Goal: Task Accomplishment & Management: Manage account settings

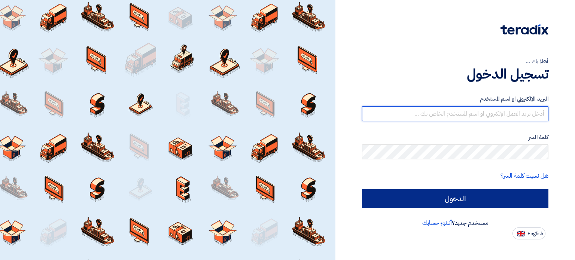
type input "[EMAIL_ADDRESS][DOMAIN_NAME]"
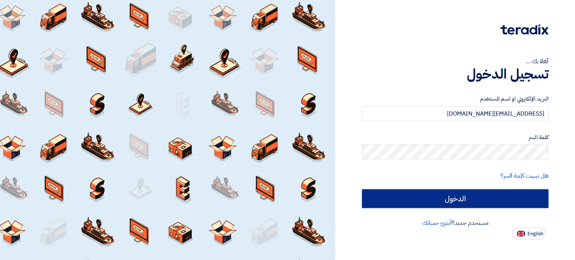
click at [474, 194] on input "الدخول" at bounding box center [455, 199] width 187 height 19
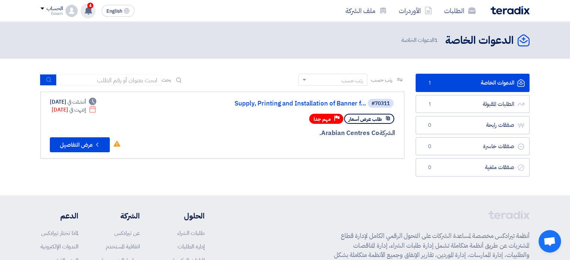
click at [87, 5] on div "4 تم استقبال رساله جديدة من العميل Arabian Centres Co. بخصوص طلب Supply and Ins…" at bounding box center [88, 10] width 15 height 15
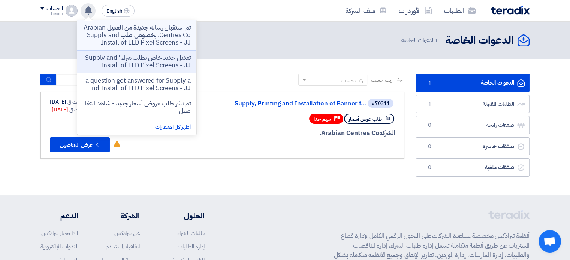
click at [181, 35] on p "تم استقبال رساله جديدة من العميل Arabian Centres Co. بخصوص طلب Supply and Insta…" at bounding box center [136, 35] width 107 height 22
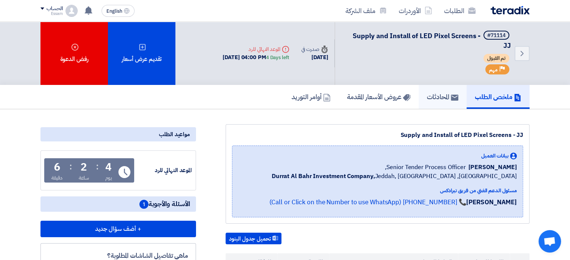
click at [443, 94] on h5 "المحادثات" at bounding box center [442, 97] width 31 height 9
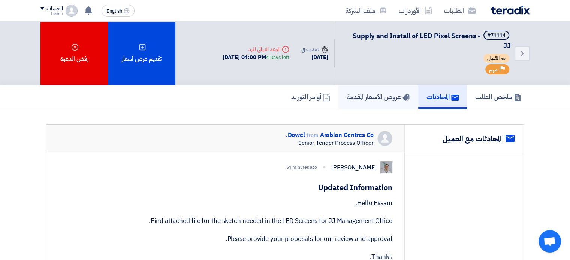
click at [374, 100] on h5 "عروض الأسعار المقدمة" at bounding box center [377, 97] width 63 height 9
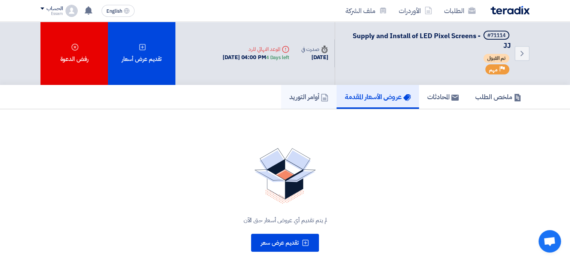
click at [315, 95] on h5 "أوامر التوريد" at bounding box center [308, 97] width 39 height 9
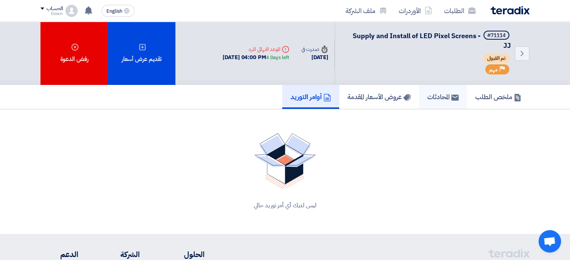
click at [440, 94] on h5 "المحادثات" at bounding box center [442, 97] width 31 height 9
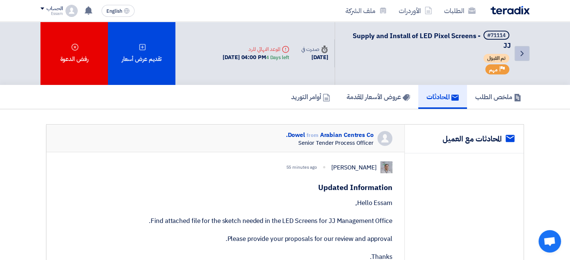
click at [525, 55] on icon "Back" at bounding box center [521, 53] width 9 height 9
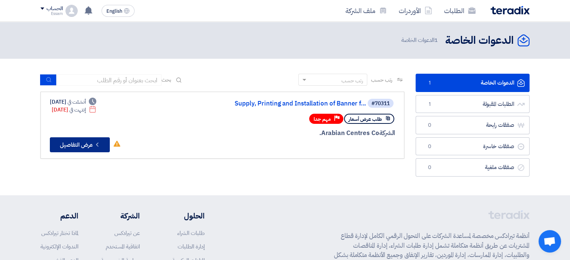
click at [74, 146] on button "Check details عرض التفاصيل" at bounding box center [80, 144] width 60 height 15
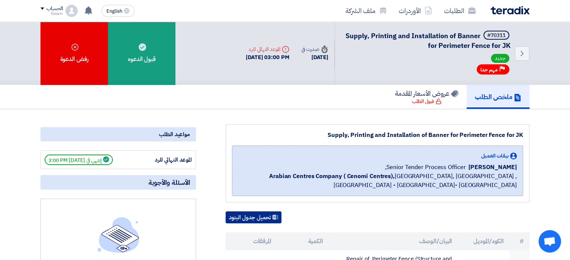
click at [255, 216] on button "تحميل جدول البنود" at bounding box center [253, 218] width 56 height 12
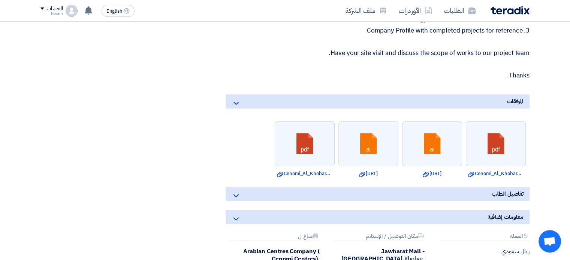
scroll to position [472, 0]
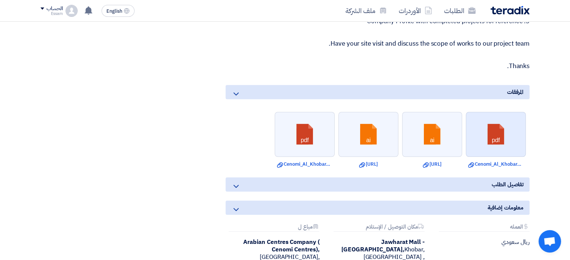
click at [505, 139] on link at bounding box center [496, 134] width 60 height 45
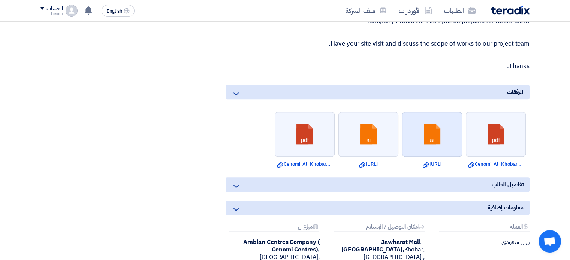
click at [428, 141] on link at bounding box center [432, 134] width 60 height 45
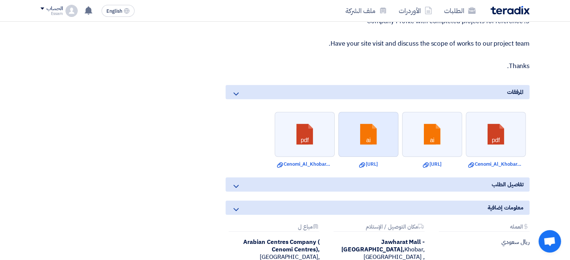
click at [385, 137] on link at bounding box center [369, 134] width 60 height 45
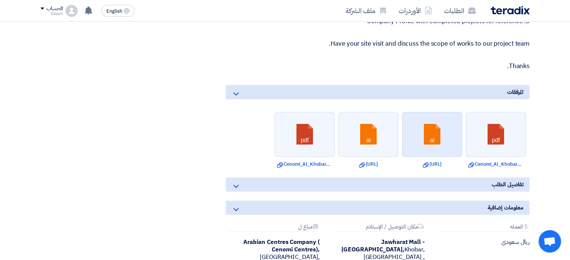
click at [448, 138] on link at bounding box center [432, 134] width 60 height 45
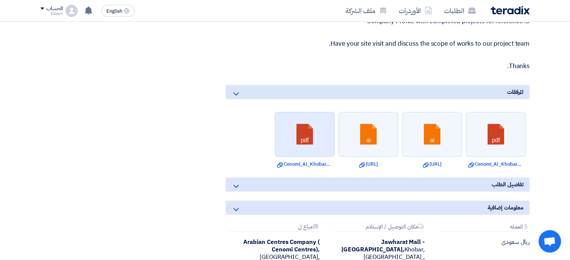
click at [303, 139] on link at bounding box center [305, 134] width 60 height 45
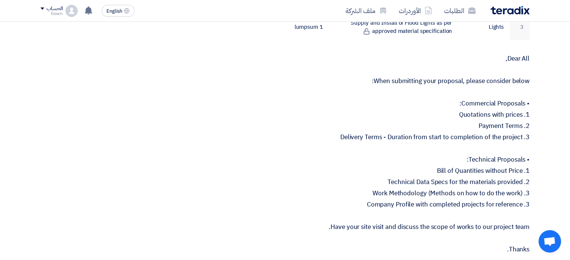
scroll to position [299, 0]
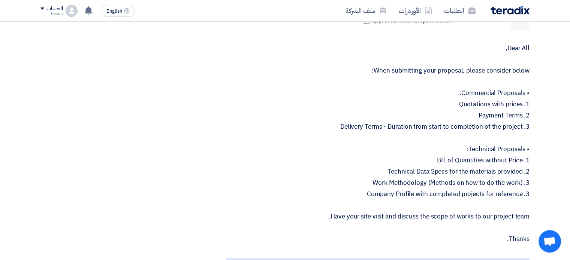
click at [552, 162] on section "Supply, Printing and Installation of Banner for Perimeter Fence for JK بيانات ا…" at bounding box center [285, 164] width 570 height 708
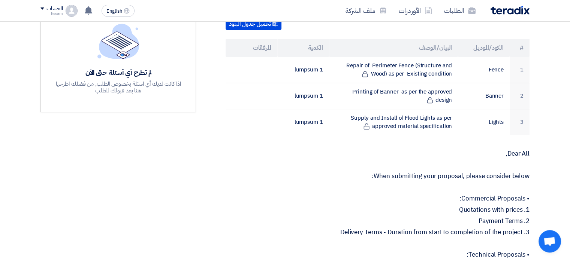
scroll to position [192, 0]
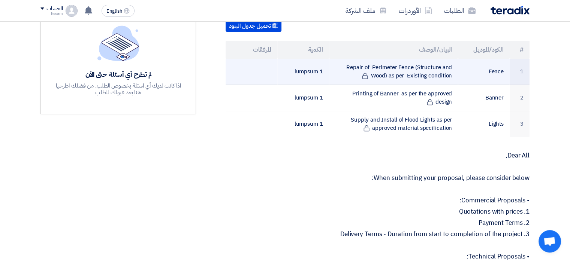
click at [437, 71] on td "Repair of Perimeter Fence (Structure and Wood) as per Existing condition" at bounding box center [393, 72] width 129 height 26
drag, startPoint x: 457, startPoint y: 73, endPoint x: 353, endPoint y: 64, distance: 104.5
click at [353, 64] on td "Repair of Perimeter Fence (Structure and Wood) as per Existing condition" at bounding box center [393, 72] width 129 height 26
click at [353, 63] on td "Repair of Perimeter Fence (Structure and Wood) as per Existing condition" at bounding box center [393, 72] width 129 height 26
click at [339, 59] on td "Repair of Perimeter Fence (Structure and Wood) as per Existing condition" at bounding box center [393, 72] width 129 height 26
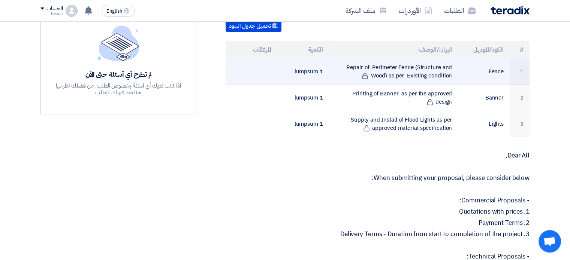
drag, startPoint x: 348, startPoint y: 62, endPoint x: 426, endPoint y: 79, distance: 80.1
click at [422, 79] on td "Repair of Perimeter Fence (Structure and Wood) as per Existing condition" at bounding box center [393, 72] width 129 height 26
click at [430, 79] on td "Repair of Perimeter Fence (Structure and Wood) as per Existing condition" at bounding box center [393, 72] width 129 height 26
drag, startPoint x: 437, startPoint y: 77, endPoint x: 349, endPoint y: 68, distance: 88.5
click at [349, 68] on td "Repair of Perimeter Fence (Structure and Wood) as per Existing condition" at bounding box center [393, 72] width 129 height 26
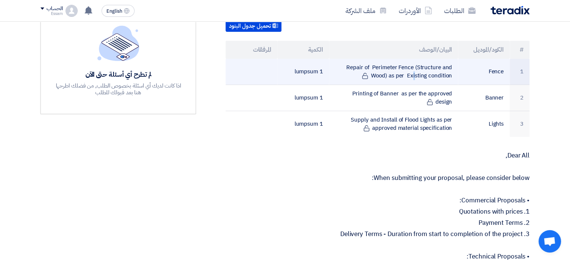
click at [349, 68] on td "Repair of Perimeter Fence (Structure and Wood) as per Existing condition" at bounding box center [393, 72] width 129 height 26
click at [349, 66] on td "Repair of Perimeter Fence (Structure and Wood) as per Existing condition" at bounding box center [393, 72] width 129 height 26
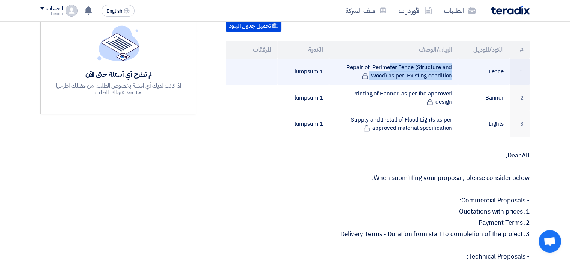
copy tr "Repair of Perimeter Fence (Structure and Wood) as per Existing condition"
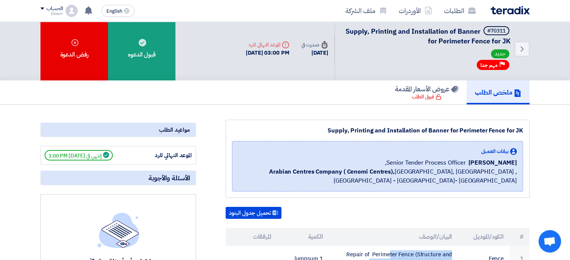
scroll to position [0, 0]
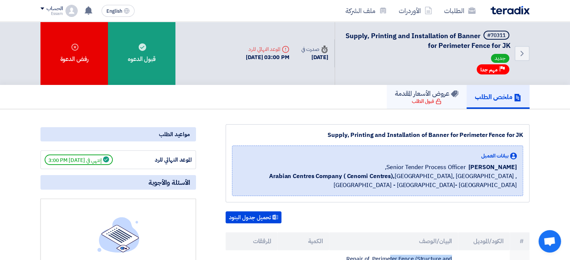
click at [421, 99] on div "قبول الطلب" at bounding box center [427, 101] width 30 height 7
click at [483, 96] on h5 "ملخص الطلب" at bounding box center [498, 97] width 46 height 9
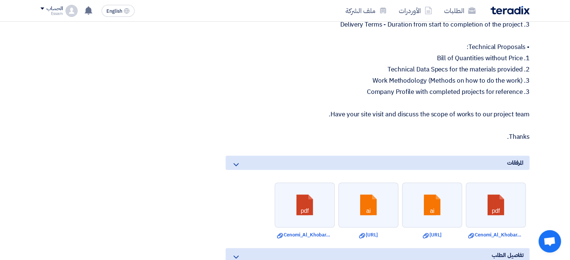
scroll to position [417, 0]
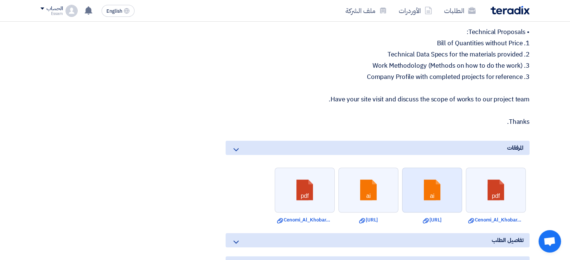
click at [441, 192] on link at bounding box center [432, 190] width 60 height 45
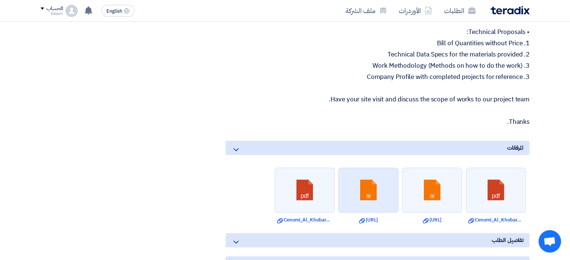
click at [378, 188] on link at bounding box center [369, 190] width 60 height 45
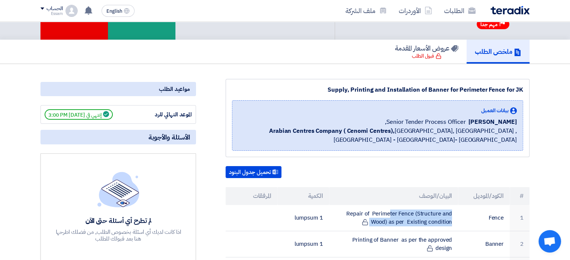
scroll to position [42, 0]
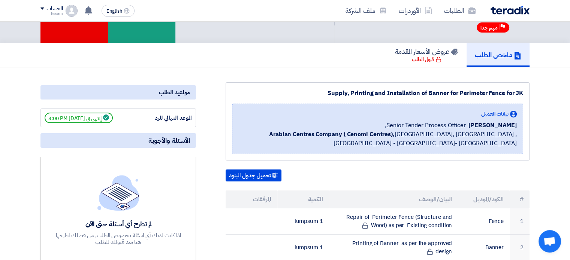
click at [109, 116] on use at bounding box center [106, 118] width 6 height 6
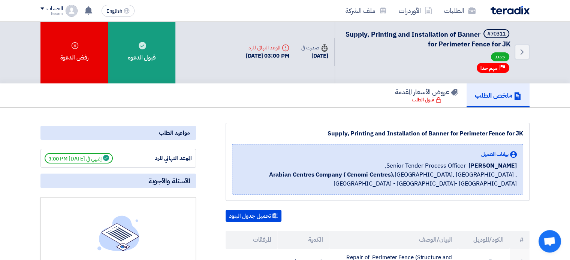
scroll to position [0, 0]
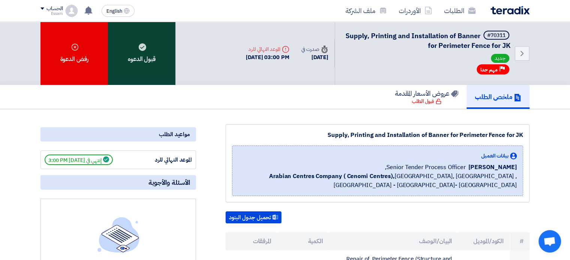
click at [124, 49] on div "قبول الدعوه" at bounding box center [141, 53] width 67 height 63
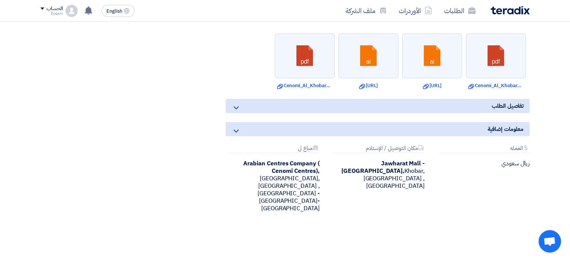
scroll to position [559, 0]
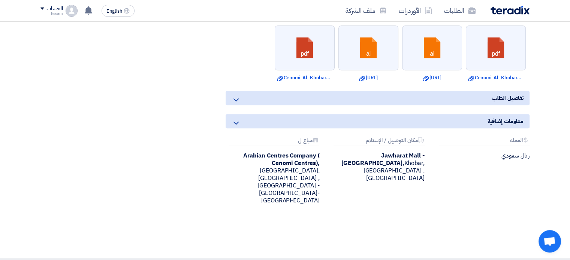
click at [234, 99] on icon at bounding box center [235, 100] width 9 height 9
click at [237, 119] on icon at bounding box center [235, 123] width 9 height 9
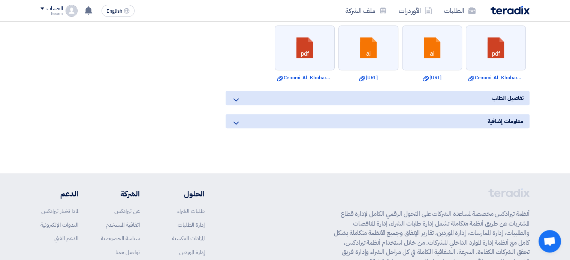
click at [237, 119] on icon at bounding box center [235, 123] width 9 height 9
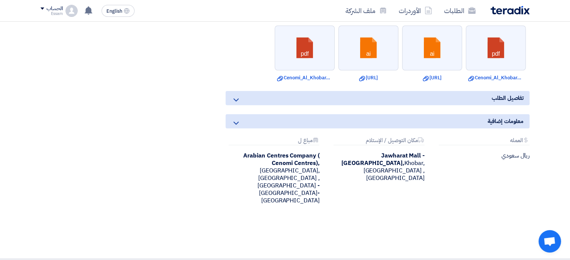
click at [237, 119] on icon at bounding box center [235, 123] width 9 height 9
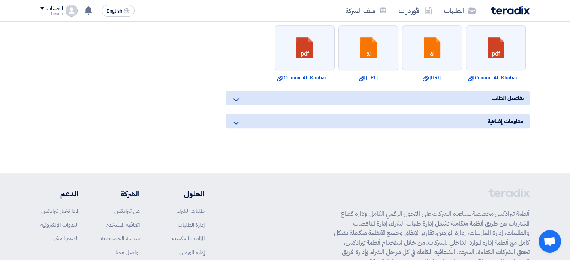
click at [237, 119] on icon at bounding box center [235, 123] width 9 height 9
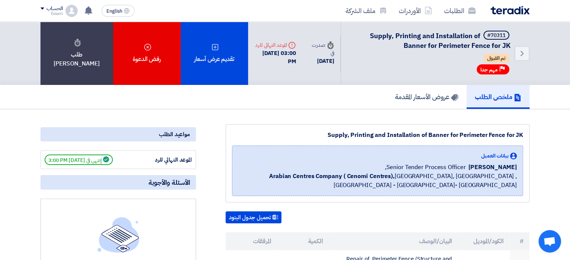
scroll to position [0, 0]
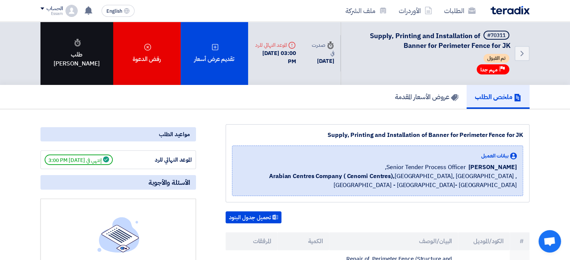
click at [72, 58] on div "طلب [PERSON_NAME]" at bounding box center [76, 53] width 73 height 63
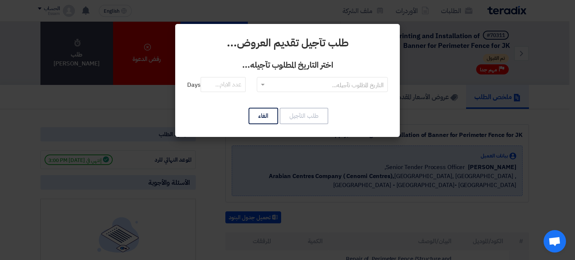
click at [259, 84] on span at bounding box center [261, 84] width 9 height 9
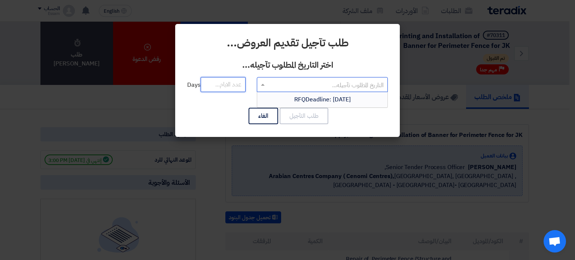
click at [225, 81] on input "number" at bounding box center [223, 84] width 45 height 15
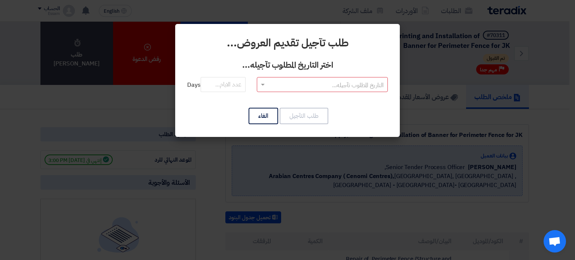
click at [345, 149] on modal-container "طلب تآجيل تقديم العروض... اختر التاريخ المطلوب تآجيله... التاريخ المطلوب تآجيله…" at bounding box center [287, 130] width 575 height 260
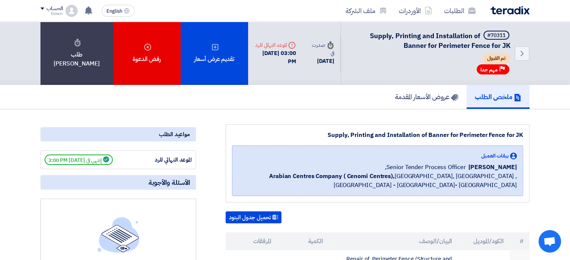
click at [92, 98] on div "ملخص الطلب عروض الأسعار المقدمة" at bounding box center [284, 97] width 489 height 24
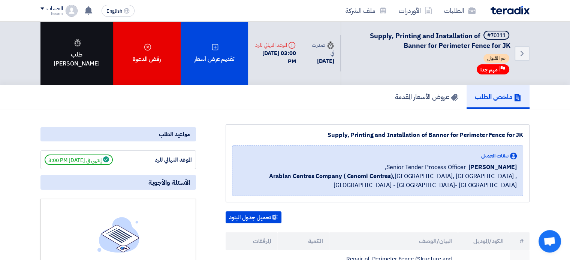
click at [77, 46] on icon at bounding box center [77, 42] width 7 height 7
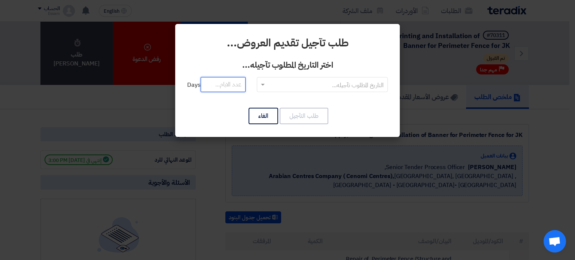
click at [208, 82] on input "number" at bounding box center [223, 84] width 45 height 15
type input "5"
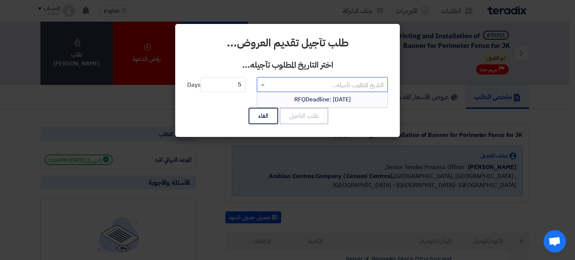
click at [327, 85] on input "text" at bounding box center [327, 85] width 116 height 12
drag, startPoint x: 340, startPoint y: 84, endPoint x: 386, endPoint y: 86, distance: 46.1
click at [386, 86] on div "2" at bounding box center [322, 84] width 130 height 12
click at [382, 86] on input "2" at bounding box center [327, 85] width 116 height 12
type input "[DATE]"
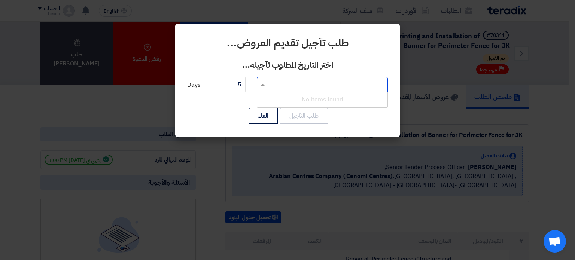
click at [349, 115] on div "طلب التآجيل الغاء" at bounding box center [287, 116] width 201 height 18
click at [352, 83] on input "text" at bounding box center [327, 85] width 116 height 12
click at [294, 96] on span "RFQDeadline: [DATE]" at bounding box center [322, 99] width 57 height 9
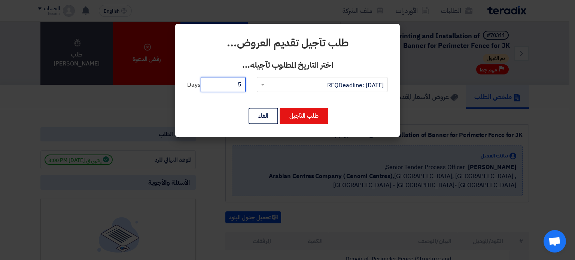
drag, startPoint x: 234, startPoint y: 79, endPoint x: 260, endPoint y: 85, distance: 25.7
click at [260, 85] on div "التاريخ المطلوب تآجيله... × RFQDeadline: [DATE] × 5 Days" at bounding box center [287, 89] width 201 height 24
click at [266, 114] on button "الغاء" at bounding box center [264, 116] width 30 height 16
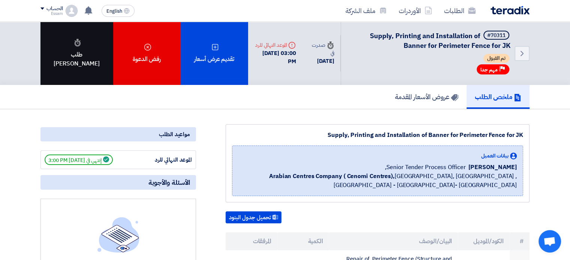
click at [64, 56] on div "طلب [PERSON_NAME]" at bounding box center [76, 53] width 73 height 63
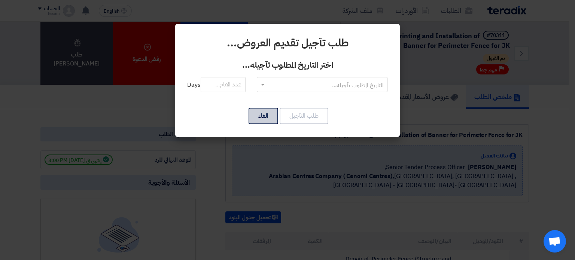
click at [269, 118] on button "الغاء" at bounding box center [264, 116] width 30 height 16
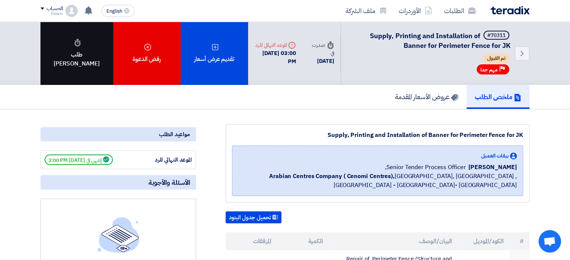
click at [66, 49] on div "طلب [PERSON_NAME]" at bounding box center [76, 53] width 73 height 63
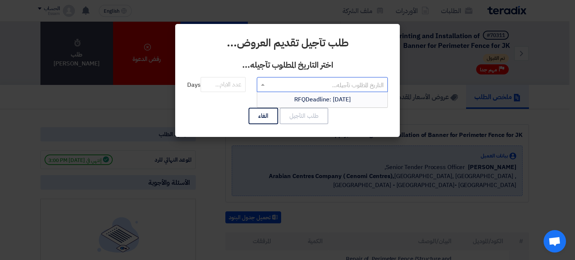
click at [294, 85] on input "text" at bounding box center [327, 85] width 116 height 12
click at [310, 98] on span "RFQDeadline: [DATE]" at bounding box center [322, 99] width 57 height 9
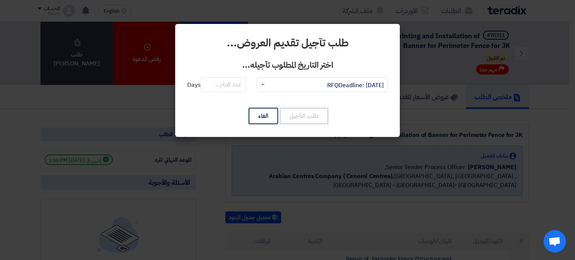
click at [539, 39] on modal-container "طلب تآجيل تقديم العروض... اختر التاريخ المطلوب تآجيله... التاريخ المطلوب تآجيله…" at bounding box center [287, 130] width 575 height 260
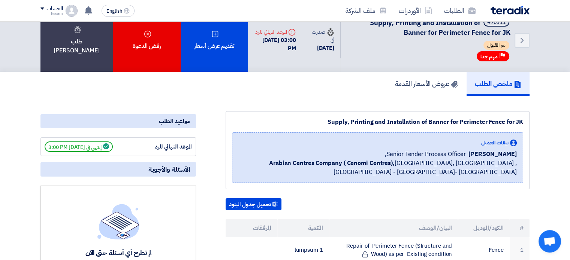
scroll to position [1, 0]
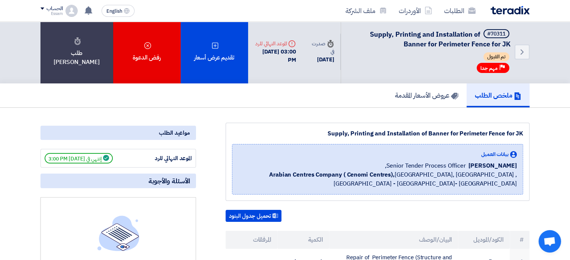
click at [511, 79] on div "Back #70311 Supply, Printing and Installation of Banner for Perimeter Fence for…" at bounding box center [434, 51] width 189 height 63
